Goal: Task Accomplishment & Management: Use online tool/utility

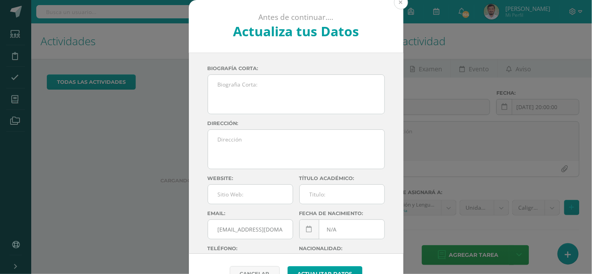
click at [399, 3] on button at bounding box center [401, 2] width 14 height 14
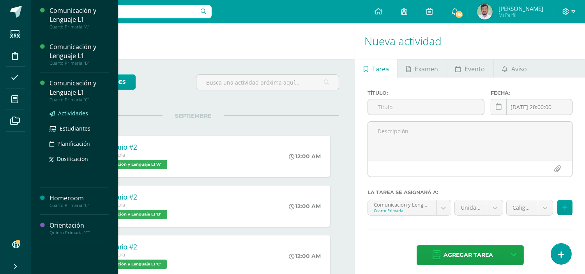
click at [67, 115] on span "Actividades" at bounding box center [73, 113] width 30 height 7
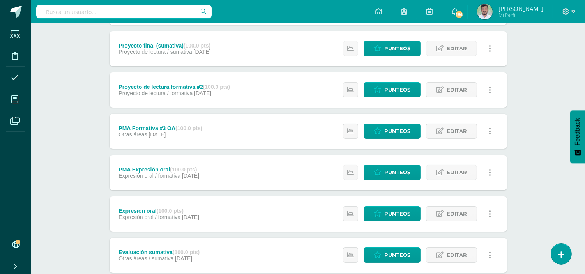
scroll to position [222, 0]
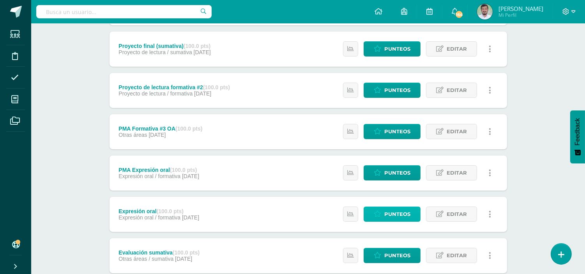
click at [381, 216] on icon at bounding box center [377, 214] width 7 height 7
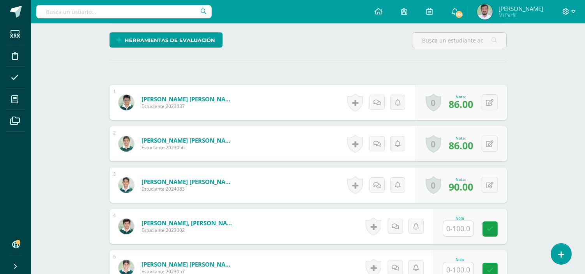
scroll to position [195, 0]
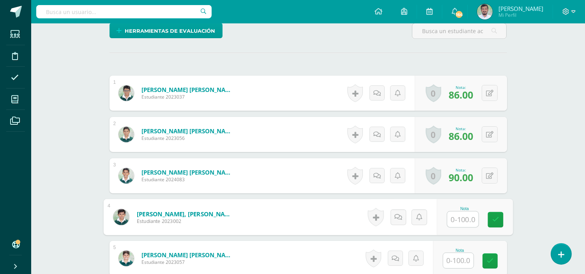
click at [462, 217] on input "text" at bounding box center [462, 220] width 31 height 16
type input "100"
click at [497, 217] on icon at bounding box center [495, 219] width 7 height 7
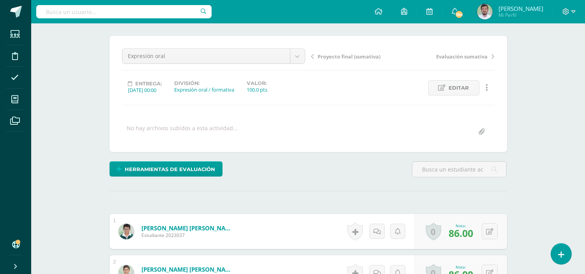
scroll to position [57, 0]
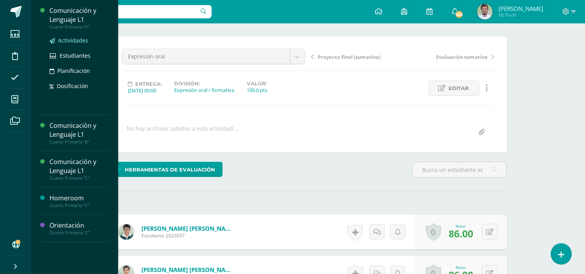
click at [69, 40] on span "Actividades" at bounding box center [73, 40] width 30 height 7
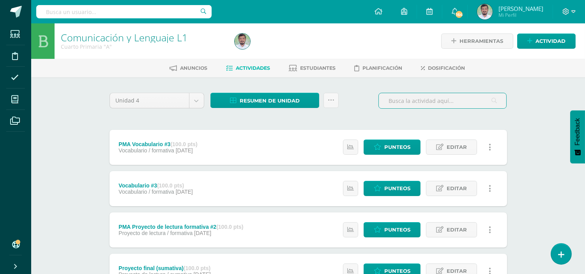
click at [438, 102] on input "text" at bounding box center [443, 100] width 128 height 15
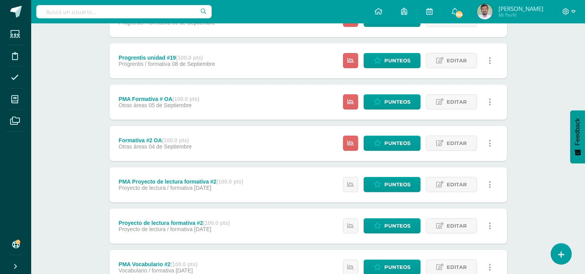
scroll to position [376, 0]
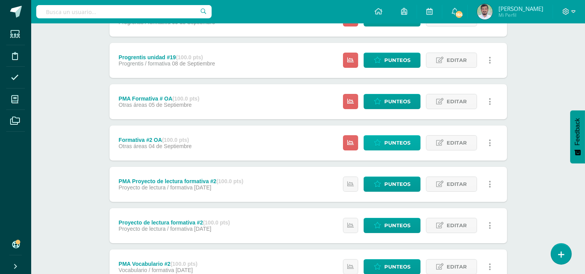
type input "2"
click at [386, 146] on span "Punteos" at bounding box center [398, 143] width 26 height 14
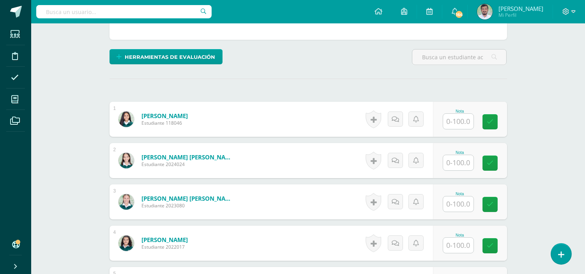
scroll to position [170, 0]
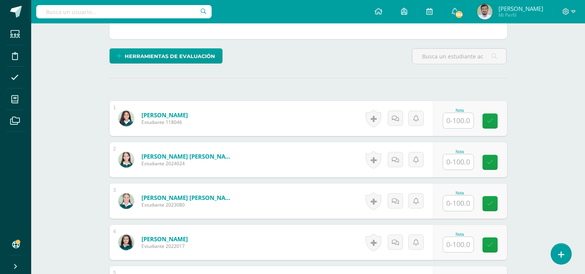
click at [450, 126] on input "text" at bounding box center [458, 120] width 30 height 15
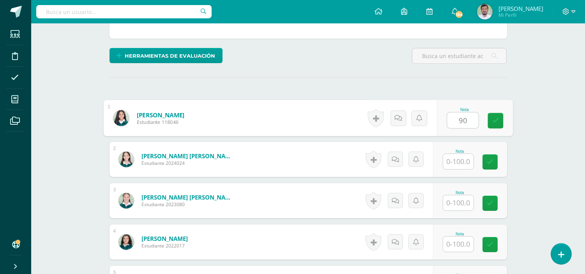
type input "90"
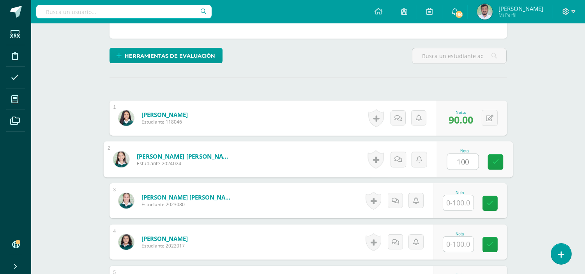
type input "100"
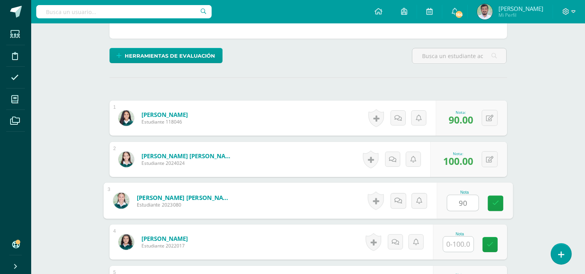
type input "90"
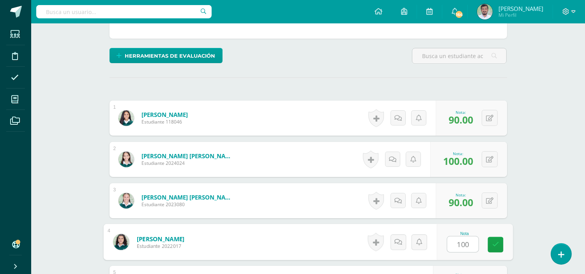
type input "100"
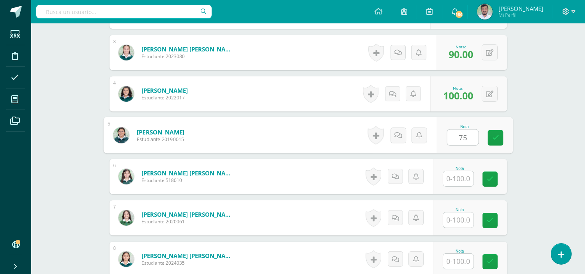
type input "75"
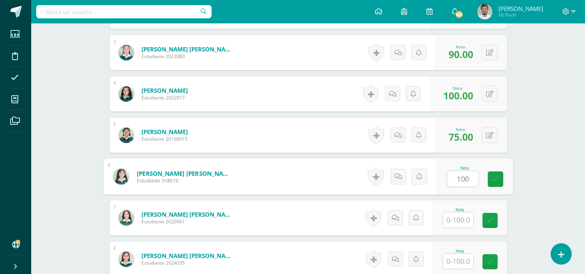
type input "100"
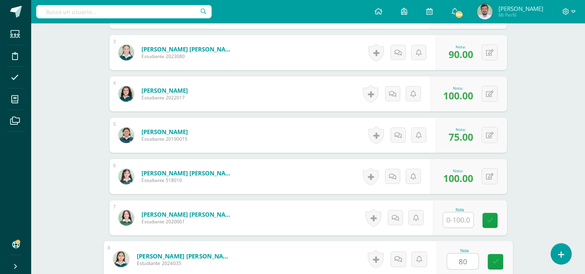
type input "80"
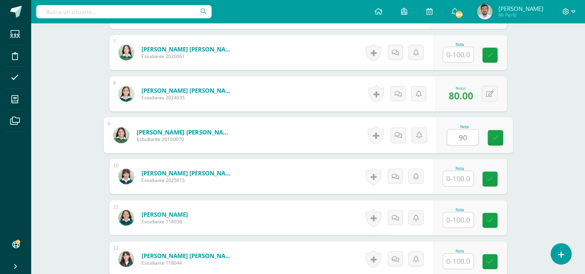
type input "90"
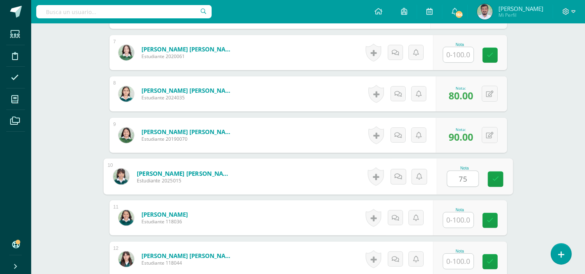
type input "75"
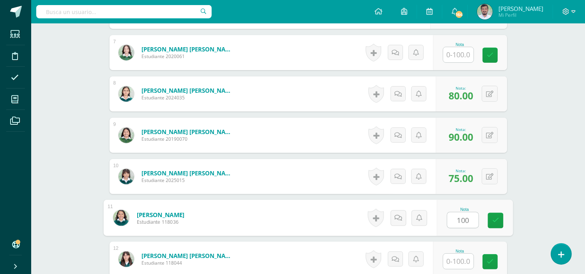
type input "100"
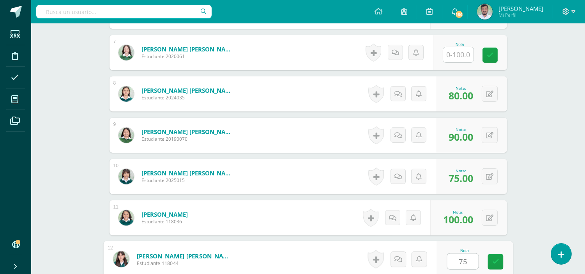
type input "75"
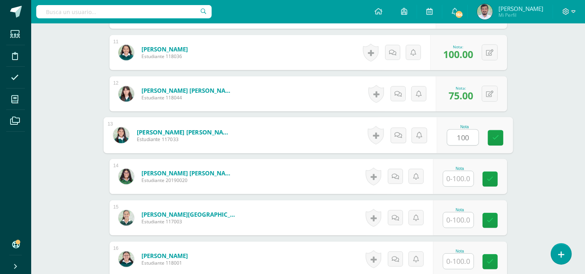
type input "100"
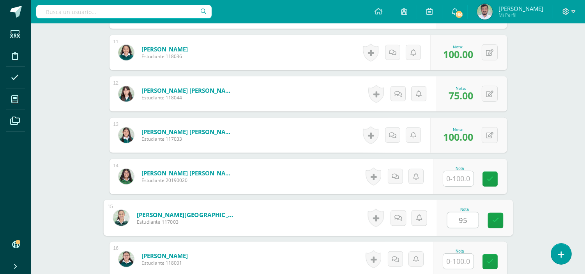
type input "95"
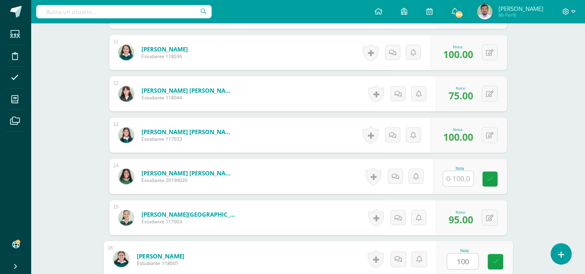
type input "100"
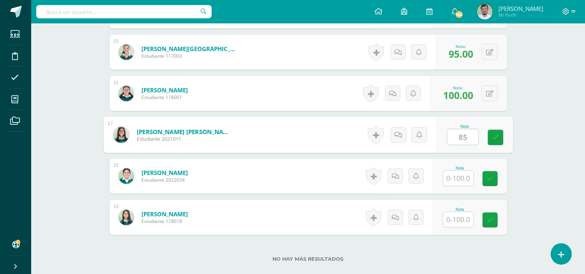
type input "85"
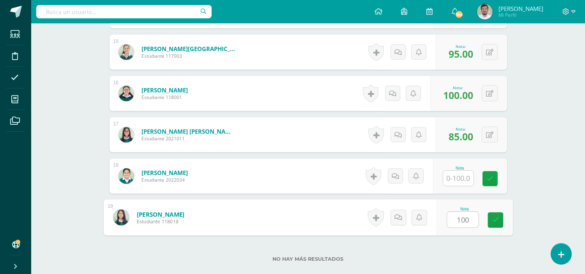
type input "100"
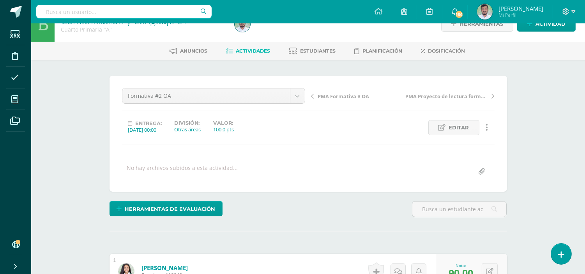
scroll to position [0, 0]
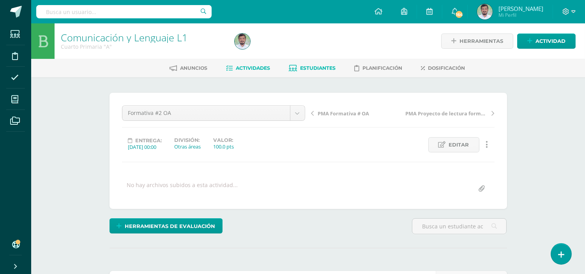
click at [314, 67] on span "Estudiantes" at bounding box center [318, 68] width 35 height 6
